Goal: Information Seeking & Learning: Learn about a topic

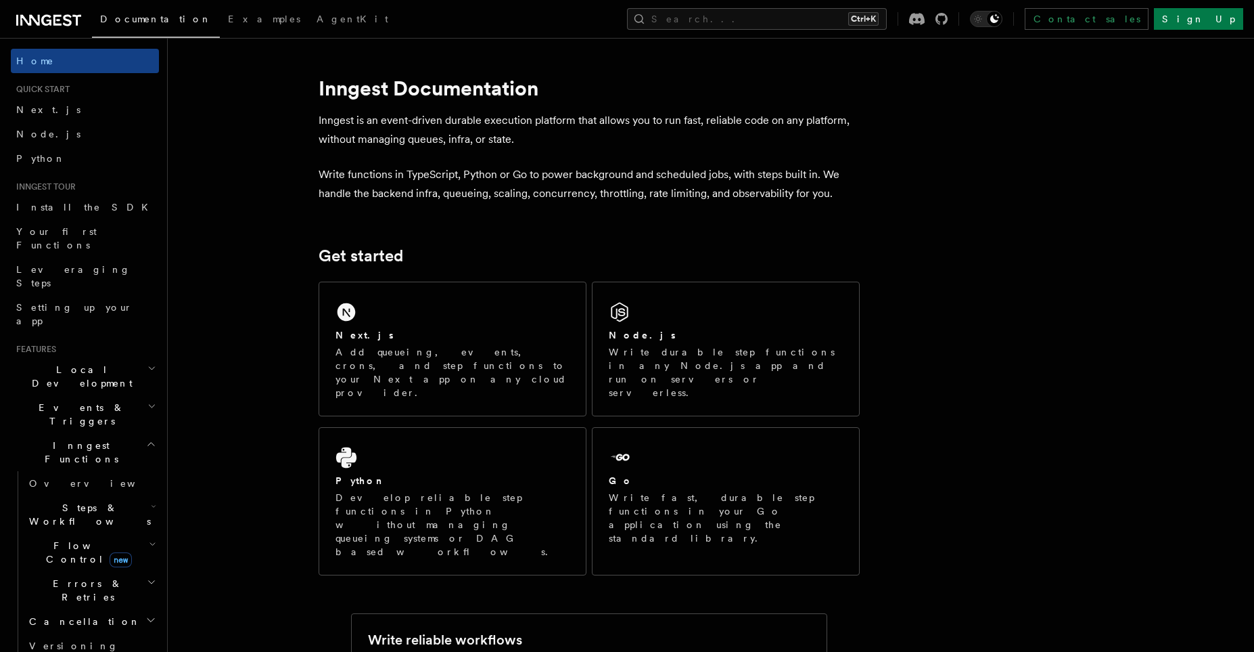
click at [819, 20] on button "Search... Ctrl+K" at bounding box center [757, 19] width 260 height 22
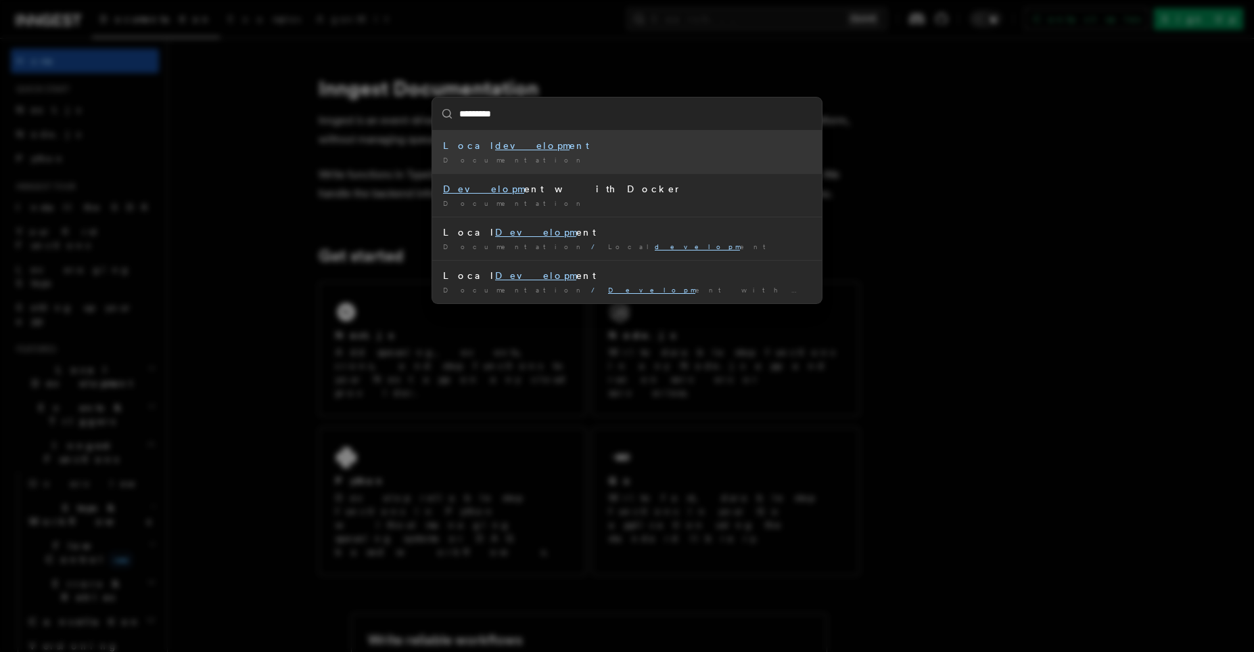
type input "**********"
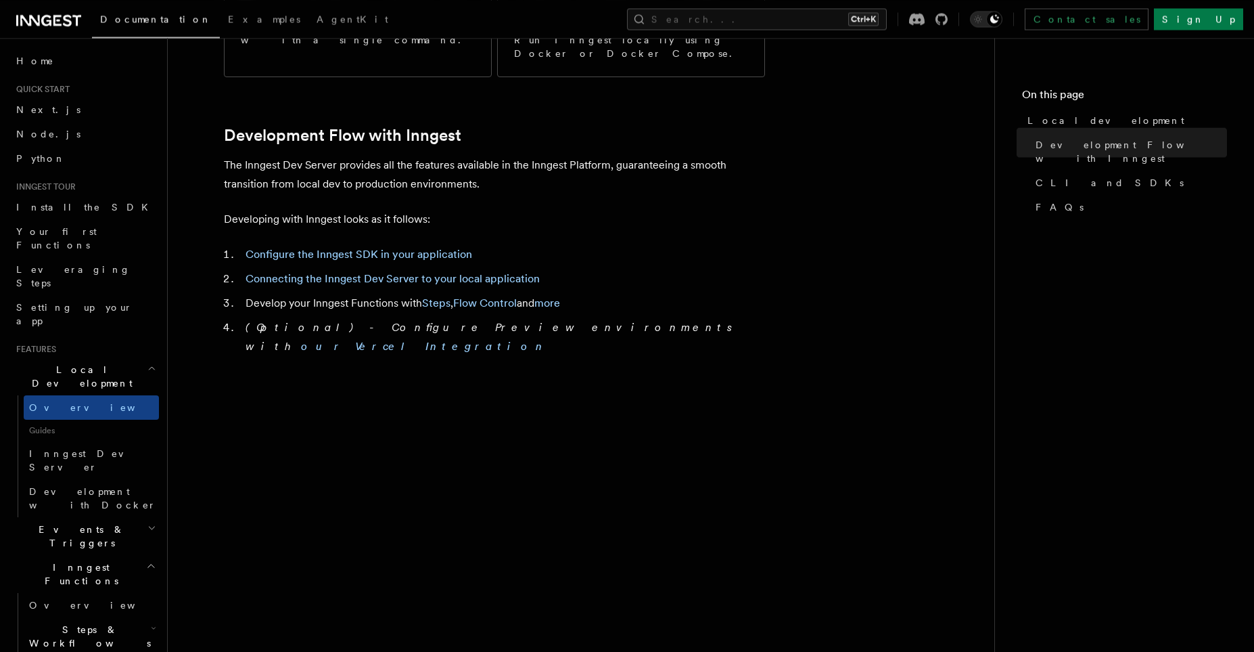
scroll to position [631, 0]
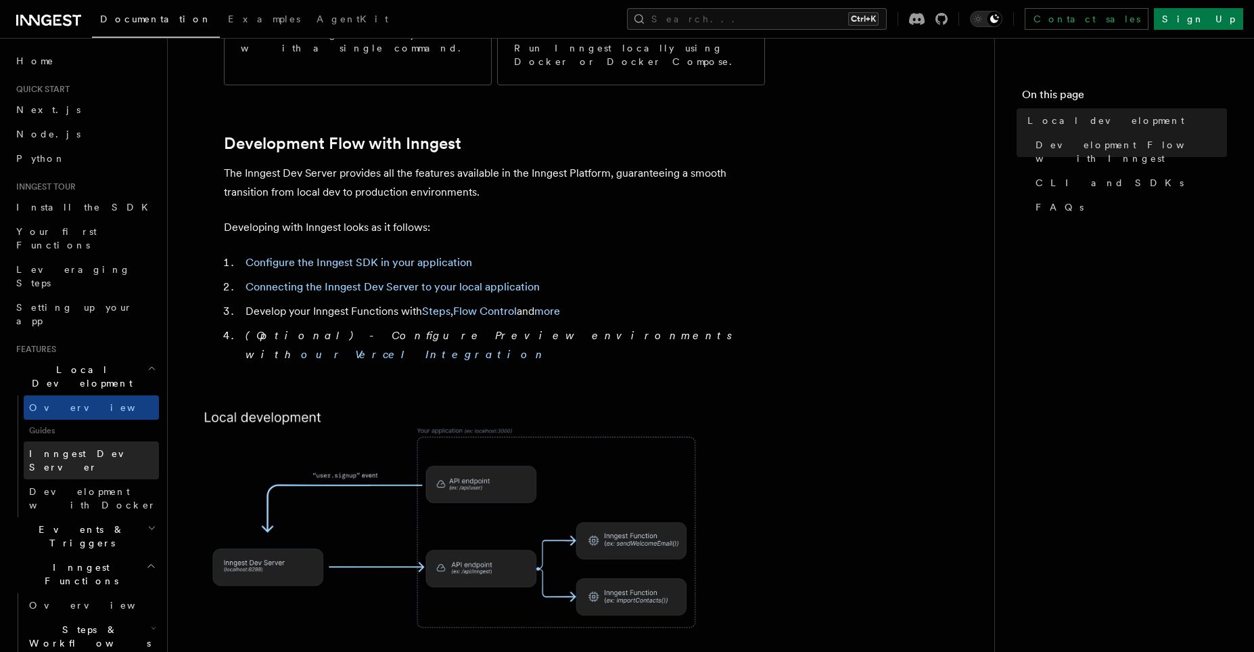
click at [74, 448] on span "Inngest Dev Server" at bounding box center [87, 460] width 116 height 24
